Goal: Task Accomplishment & Management: Manage account settings

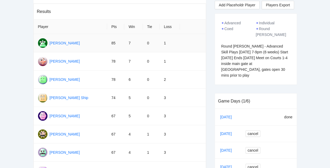
scroll to position [74, 0]
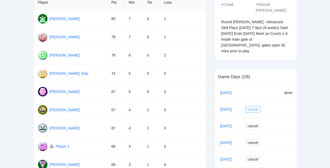
click at [253, 106] on span "cancel" at bounding box center [252, 109] width 11 height 6
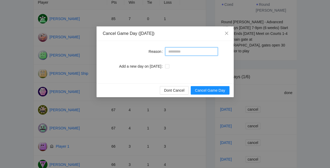
click at [178, 52] on input "Reason" at bounding box center [191, 51] width 53 height 8
type input "*********"
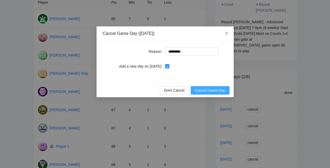
click at [212, 90] on span "Cancel Game Day" at bounding box center [210, 90] width 30 height 6
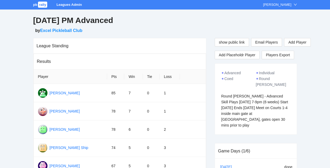
click at [43, 5] on span "rally" at bounding box center [42, 5] width 9 height 6
